Goal: Task Accomplishment & Management: Complete application form

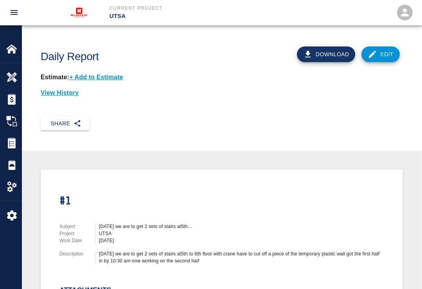
click at [332, 53] on button "Download" at bounding box center [326, 54] width 59 height 16
click at [6, 190] on img at bounding box center [11, 186] width 11 height 11
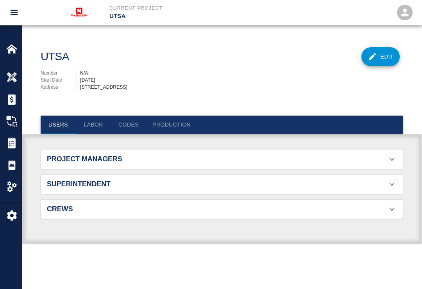
scroll to position [56, 350]
click at [4, 164] on div "Daily Reports" at bounding box center [10, 165] width 21 height 22
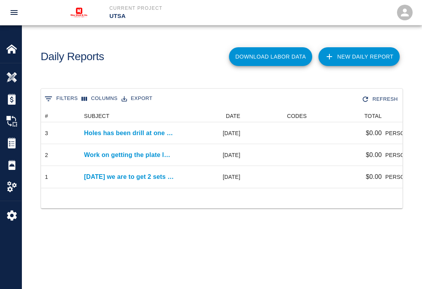
scroll to position [78, 361]
click at [362, 56] on link "New Daily Report" at bounding box center [358, 56] width 81 height 19
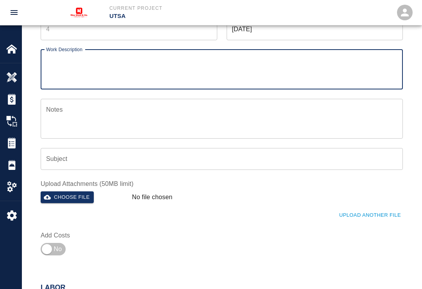
scroll to position [70, 0]
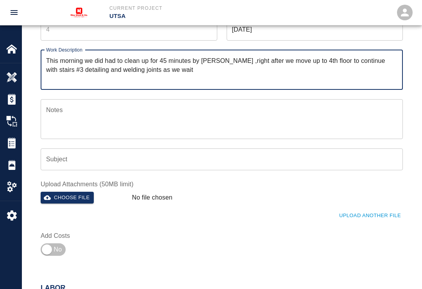
click at [286, 231] on div "Number Number Date [DATE] Date Work Description This morning we did had to clea…" at bounding box center [217, 134] width 372 height 250
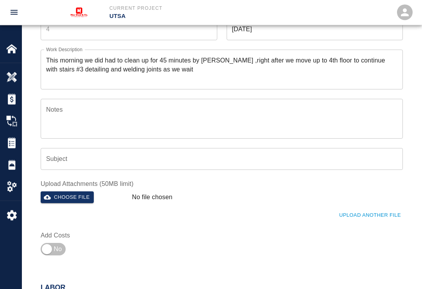
click at [169, 69] on textarea "This morning we did had to clean up for 45 minutes by [PERSON_NAME] ,right afte…" at bounding box center [221, 69] width 351 height 27
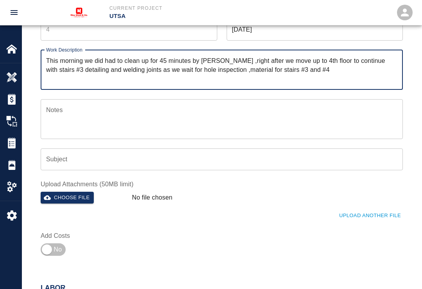
type textarea "This morning we did had to clean up for 45 minutes by [PERSON_NAME] ,right afte…"
click at [68, 111] on textarea "Notes" at bounding box center [221, 118] width 351 height 27
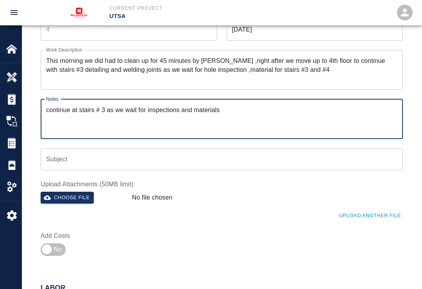
type textarea "continue at stairs # 3 as we wait for inspections and materials"
click at [101, 154] on input "Subject" at bounding box center [222, 159] width 362 height 22
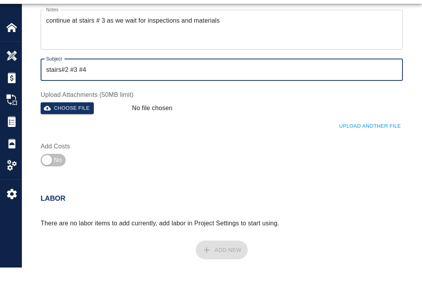
scroll to position [138, 0]
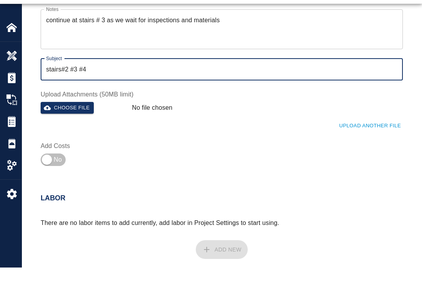
type input "stairs#2 #3 #4"
click at [56, 123] on button "Choose file" at bounding box center [67, 129] width 53 height 12
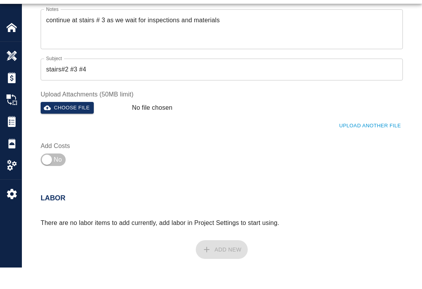
scroll to position [159, 0]
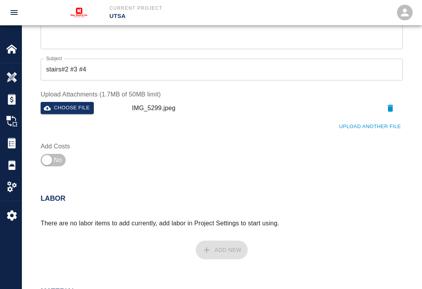
click at [362, 121] on button "Upload Another File" at bounding box center [370, 127] width 66 height 12
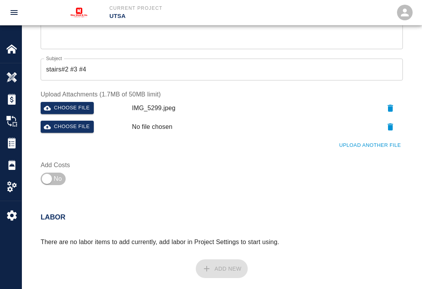
click at [70, 127] on button "Choose file" at bounding box center [67, 127] width 53 height 12
click at [382, 142] on button "Upload Another File" at bounding box center [370, 145] width 66 height 12
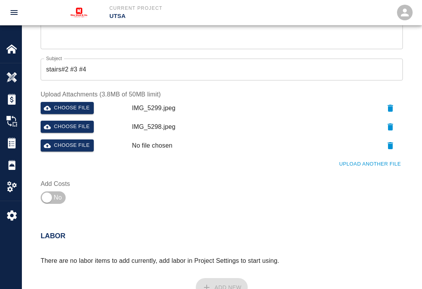
click at [82, 142] on button "Choose file" at bounding box center [67, 145] width 53 height 12
click at [377, 163] on button "Upload Another File" at bounding box center [370, 164] width 66 height 12
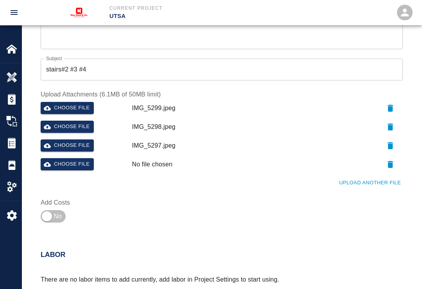
click at [78, 163] on button "Choose file" at bounding box center [67, 164] width 53 height 12
click at [372, 180] on button "Upload Another File" at bounding box center [370, 183] width 66 height 12
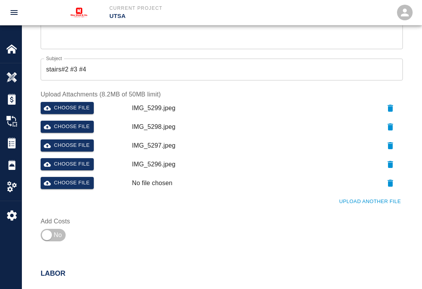
click at [75, 181] on button "Choose file" at bounding box center [67, 183] width 53 height 12
click at [371, 200] on button "Upload Another File" at bounding box center [370, 202] width 66 height 12
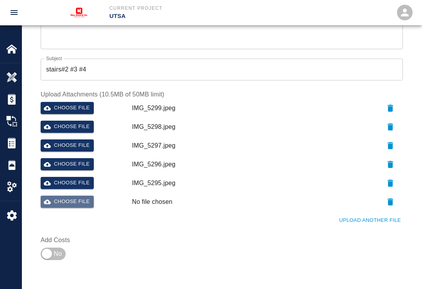
click at [72, 198] on button "Choose file" at bounding box center [67, 202] width 53 height 12
click at [378, 215] on button "Upload Another File" at bounding box center [370, 221] width 66 height 12
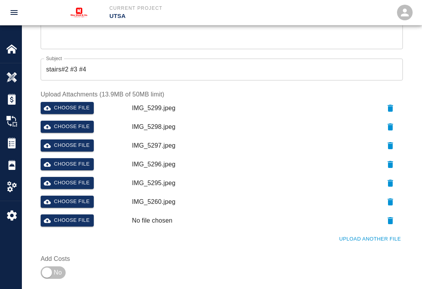
click at [74, 218] on button "Choose file" at bounding box center [67, 221] width 53 height 12
click at [360, 235] on button "Upload Another File" at bounding box center [370, 239] width 66 height 12
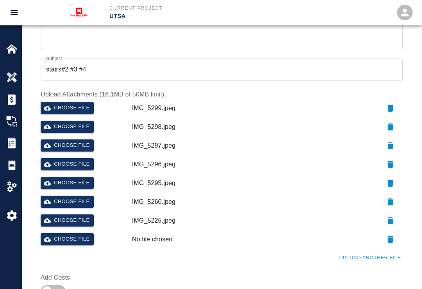
click at [75, 236] on button "Choose file" at bounding box center [67, 239] width 53 height 12
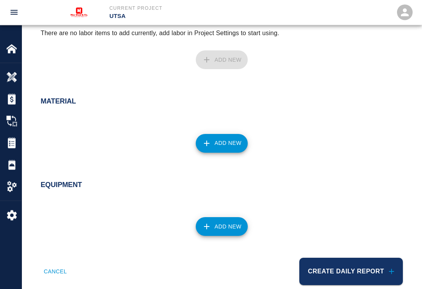
scroll to position [483, 0]
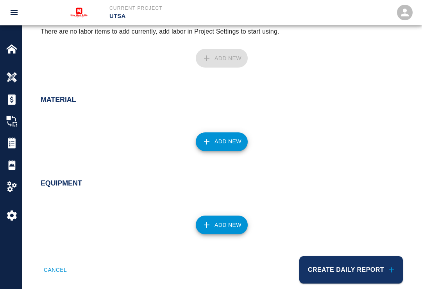
click at [351, 268] on button "Create Daily Report" at bounding box center [351, 269] width 104 height 27
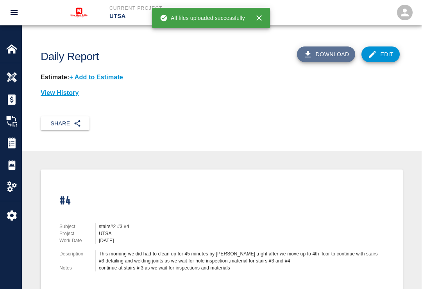
click at [331, 50] on button "Download" at bounding box center [326, 54] width 59 height 16
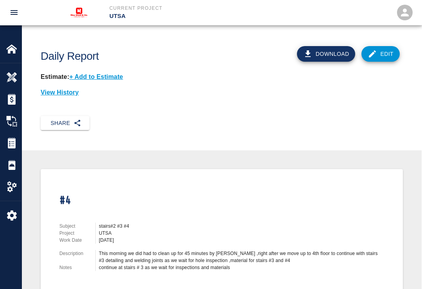
scroll to position [1, 0]
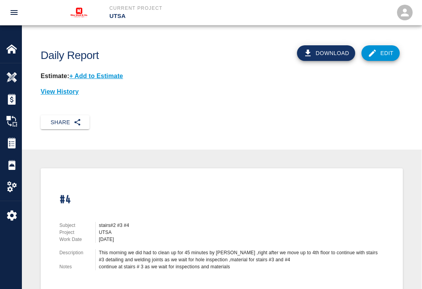
click at [66, 116] on button "Share" at bounding box center [65, 122] width 49 height 14
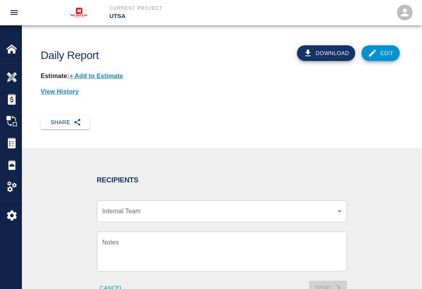
click at [338, 208] on body "Current Project UTSA Home UTSA Overview Estimates Change Orders Tickets Daily R…" at bounding box center [211, 143] width 422 height 289
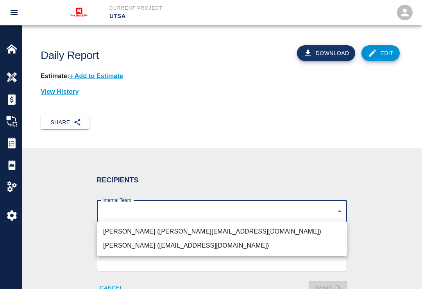
click at [207, 228] on li "[PERSON_NAME] ([PERSON_NAME][EMAIL_ADDRESS][DOMAIN_NAME])" at bounding box center [222, 232] width 250 height 14
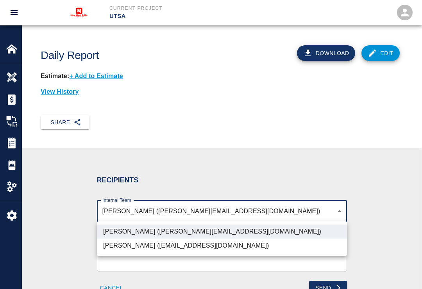
click at [208, 242] on li "[PERSON_NAME] ([EMAIL_ADDRESS][DOMAIN_NAME])" at bounding box center [222, 246] width 250 height 14
type input "07eacba4-e130-44c4-9c69-c3690451858b,3cd82a63-d1a0-48ed-aebf-f7abb83adf24"
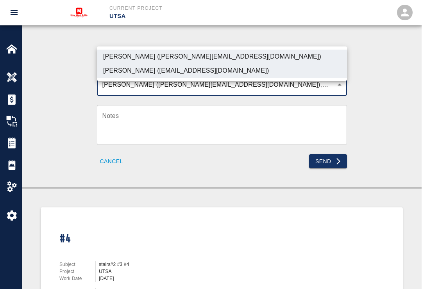
scroll to position [127, 0]
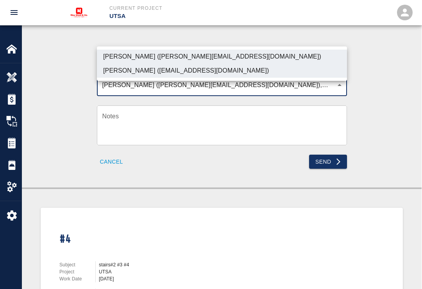
click at [330, 157] on div at bounding box center [211, 144] width 422 height 289
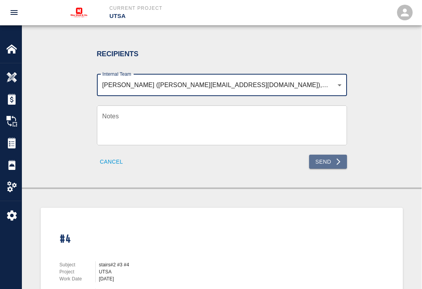
click at [329, 156] on button "Send" at bounding box center [328, 162] width 38 height 14
